Goal: Entertainment & Leisure: Consume media (video, audio)

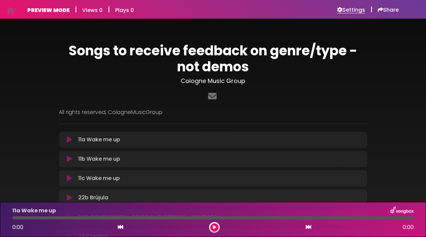
click at [341, 10] on h6 "Settings" at bounding box center [351, 10] width 28 height 7
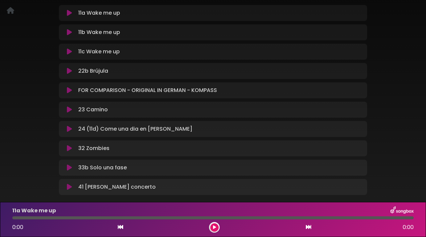
scroll to position [126, 0]
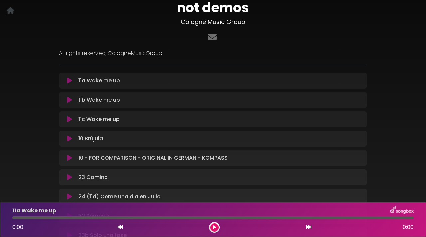
scroll to position [121, 0]
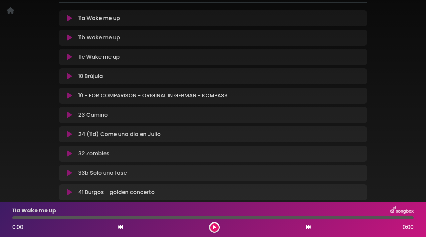
click at [70, 115] on icon at bounding box center [69, 114] width 5 height 7
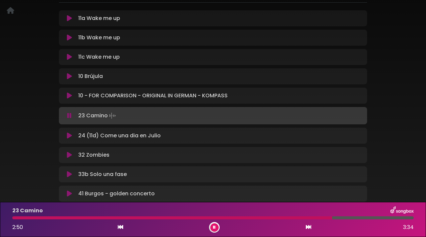
click at [310, 227] on icon at bounding box center [308, 226] width 5 height 5
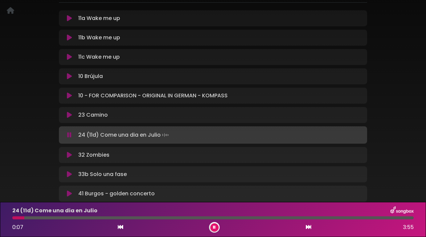
click at [310, 227] on icon at bounding box center [308, 226] width 5 height 5
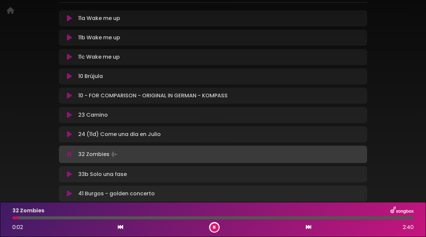
click at [156, 137] on p "24 (11d) Come una dia en Julio Loading Track..." at bounding box center [119, 134] width 83 height 8
click at [153, 133] on p "24 (11d) Come una dia en Julio Loading Track..." at bounding box center [119, 134] width 83 height 8
click at [70, 132] on icon at bounding box center [69, 134] width 5 height 7
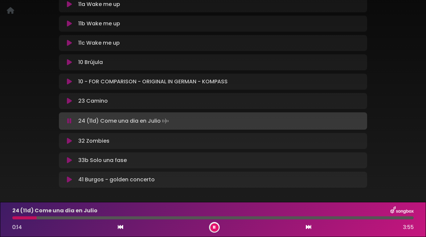
scroll to position [138, 0]
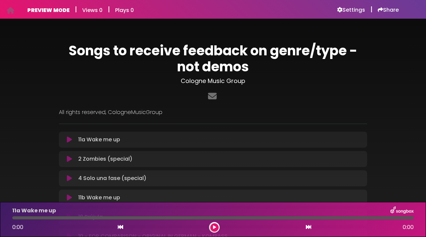
click at [104, 141] on p "11a Wake me up Loading Track..." at bounding box center [99, 139] width 42 height 8
click at [70, 138] on icon at bounding box center [69, 139] width 5 height 7
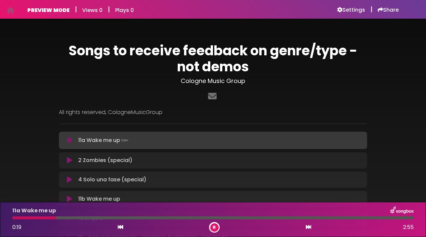
click at [102, 216] on div at bounding box center [212, 217] width 401 height 3
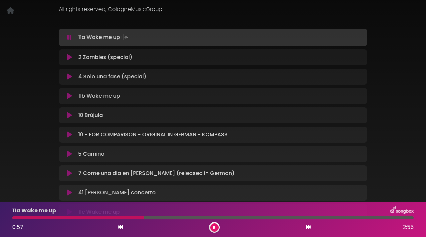
scroll to position [115, 0]
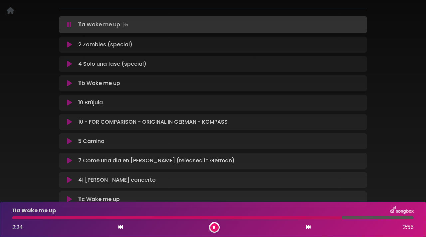
click at [214, 227] on icon at bounding box center [214, 227] width 3 height 4
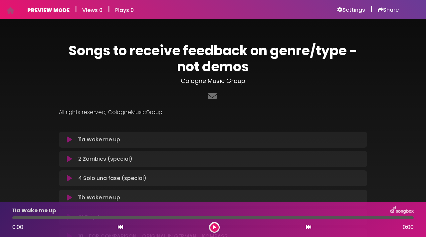
click at [68, 138] on icon at bounding box center [69, 139] width 5 height 7
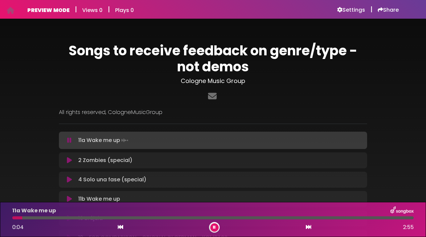
click at [71, 141] on icon at bounding box center [69, 140] width 4 height 7
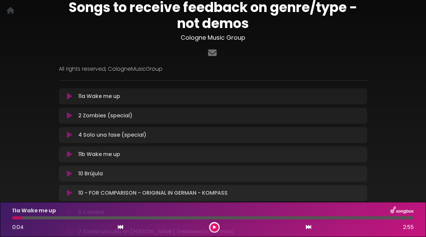
scroll to position [45, 0]
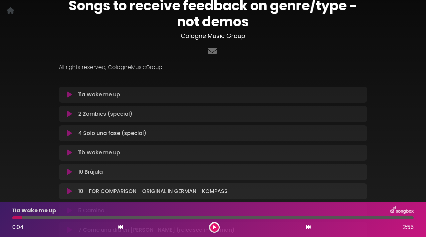
click at [70, 152] on icon at bounding box center [69, 152] width 5 height 7
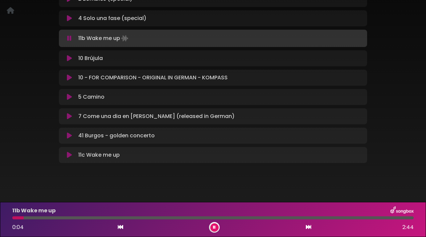
scroll to position [161, 0]
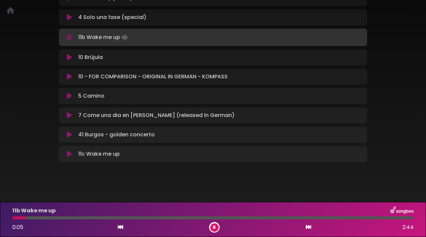
click at [69, 153] on icon at bounding box center [69, 153] width 5 height 7
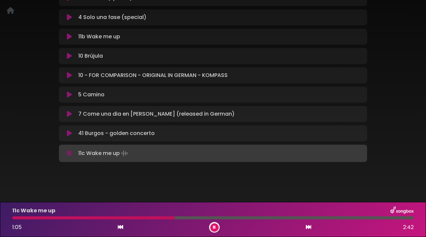
click at [212, 227] on button at bounding box center [214, 227] width 8 height 8
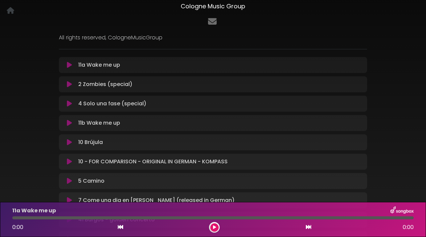
scroll to position [113, 0]
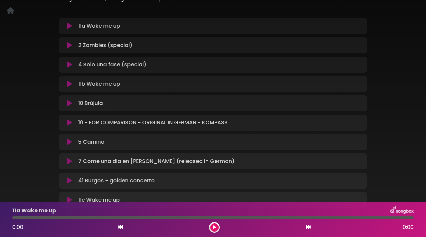
click at [70, 141] on icon at bounding box center [69, 141] width 5 height 7
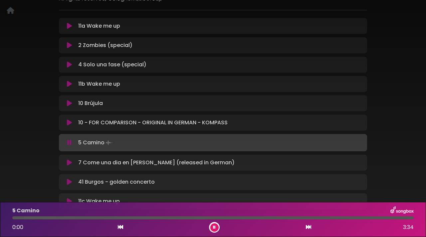
click at [70, 139] on icon at bounding box center [69, 142] width 4 height 7
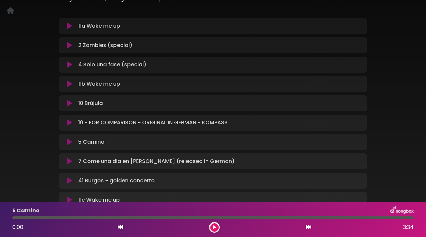
click at [70, 139] on icon at bounding box center [69, 141] width 5 height 7
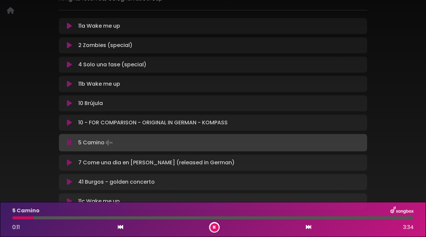
click at [214, 226] on icon at bounding box center [214, 227] width 3 height 4
